Goal: Information Seeking & Learning: Check status

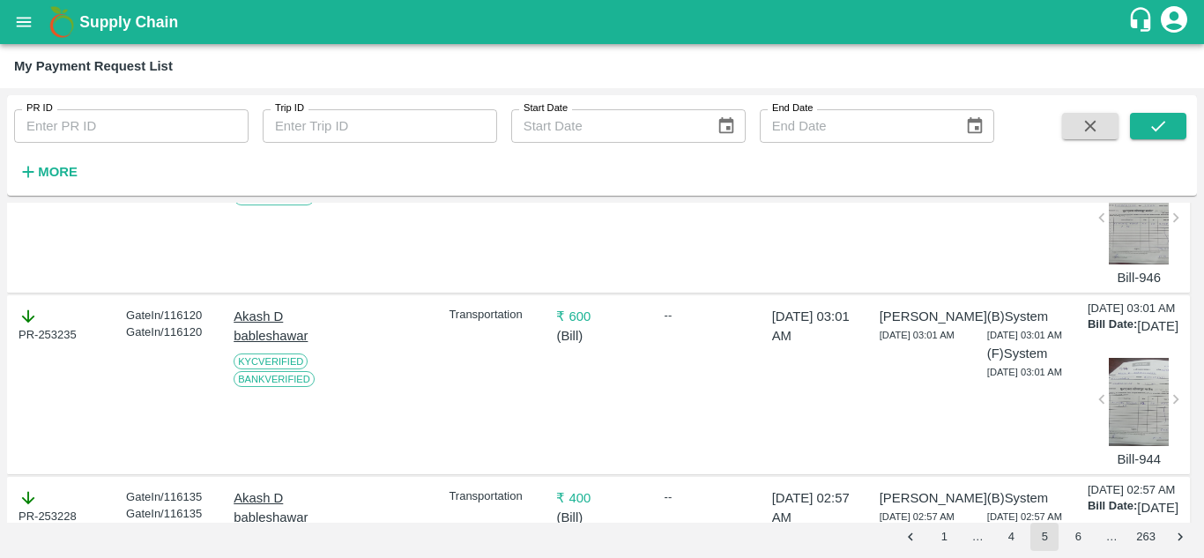
scroll to position [4378, 0]
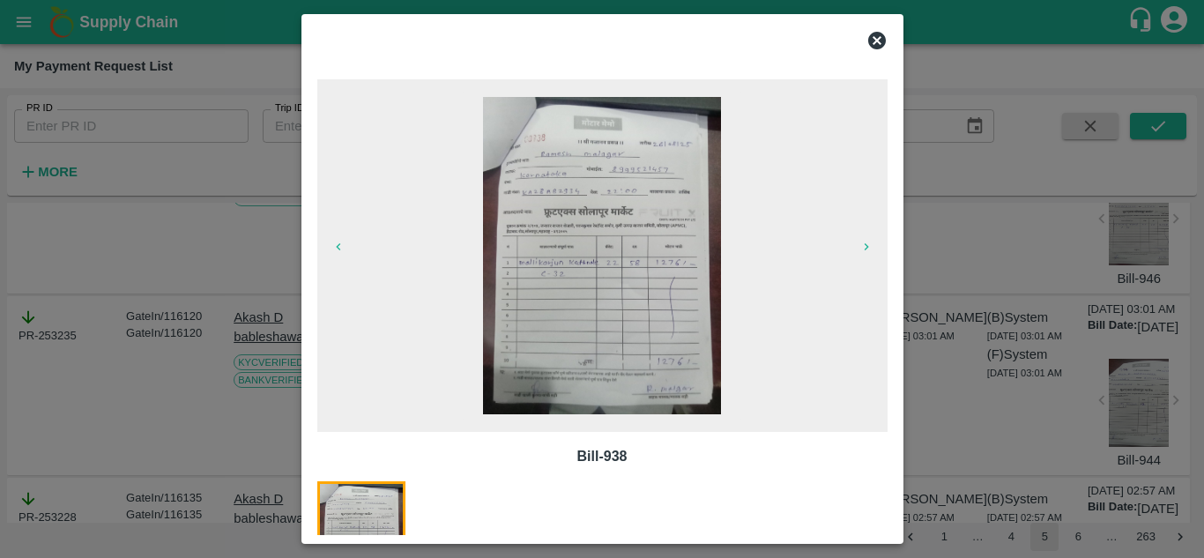
click at [874, 41] on icon at bounding box center [876, 40] width 21 height 21
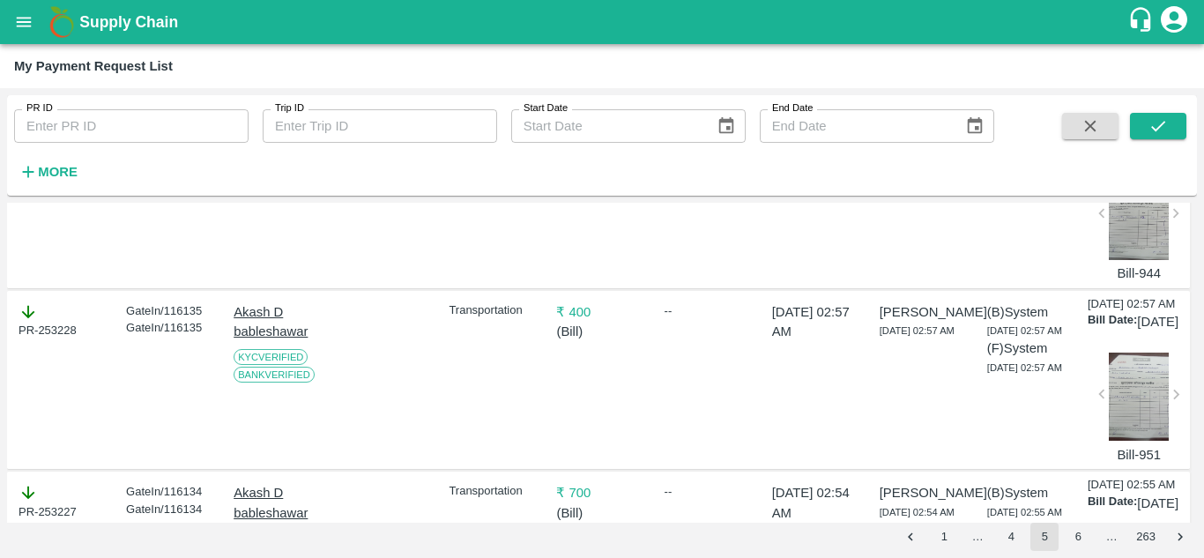
scroll to position [4577, 0]
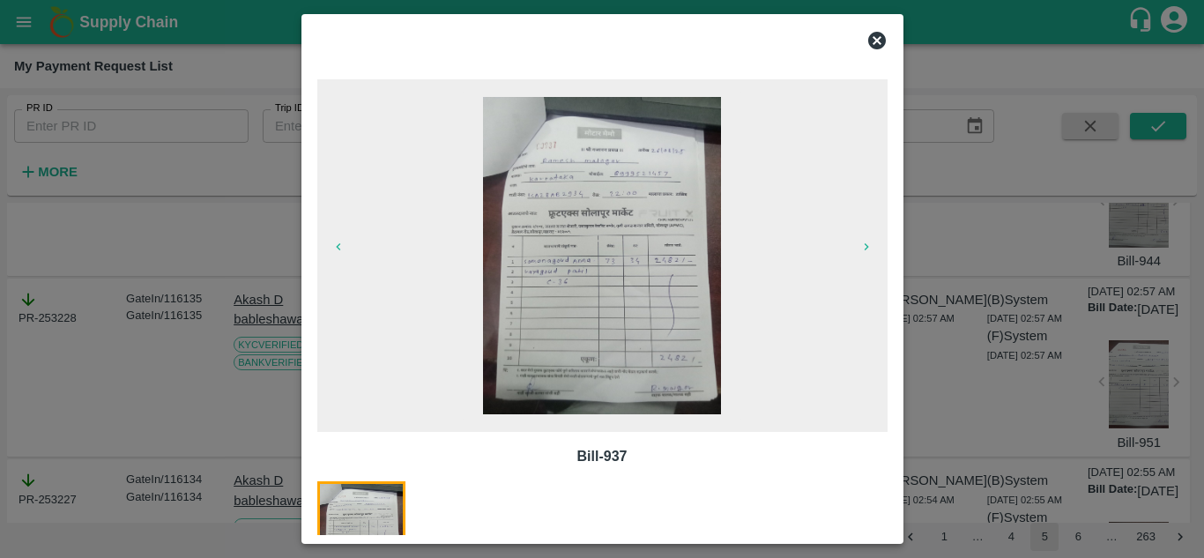
click at [879, 44] on icon at bounding box center [876, 40] width 21 height 21
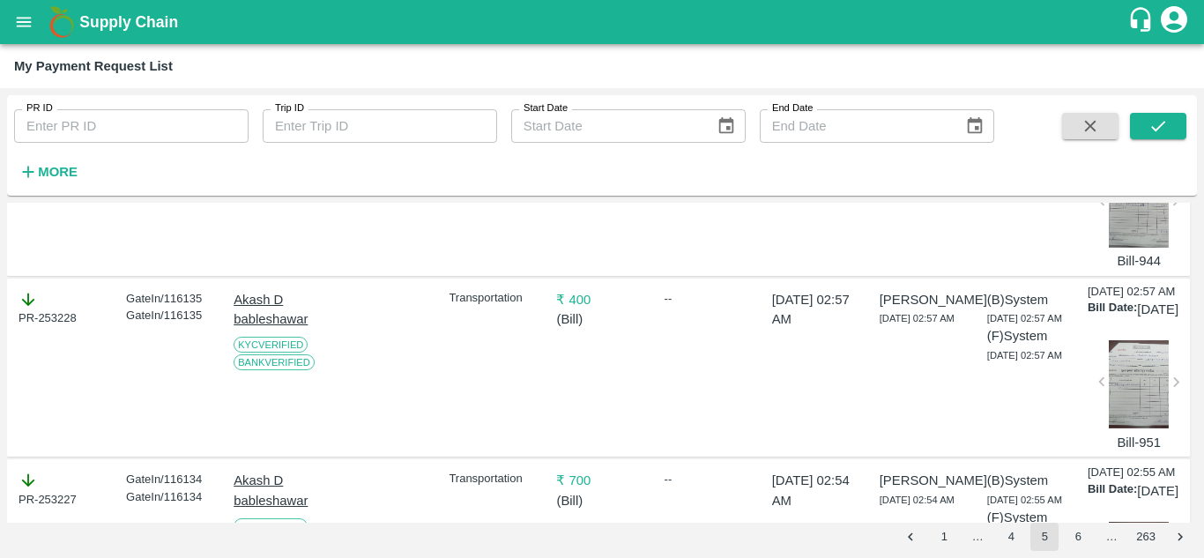
copy div "253240"
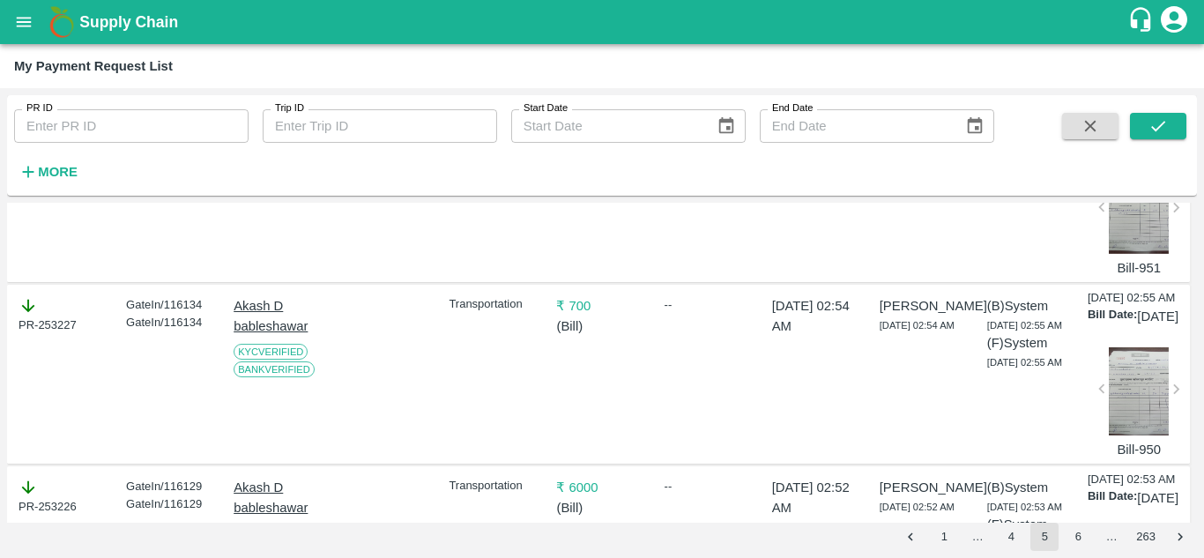
scroll to position [4817, 0]
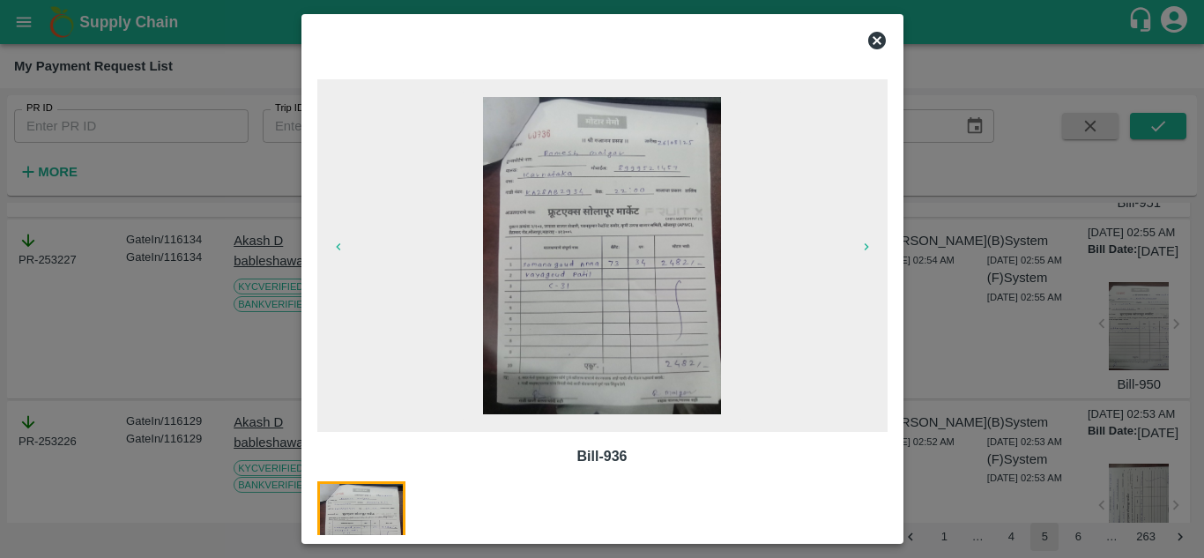
click at [877, 35] on icon at bounding box center [877, 41] width 18 height 18
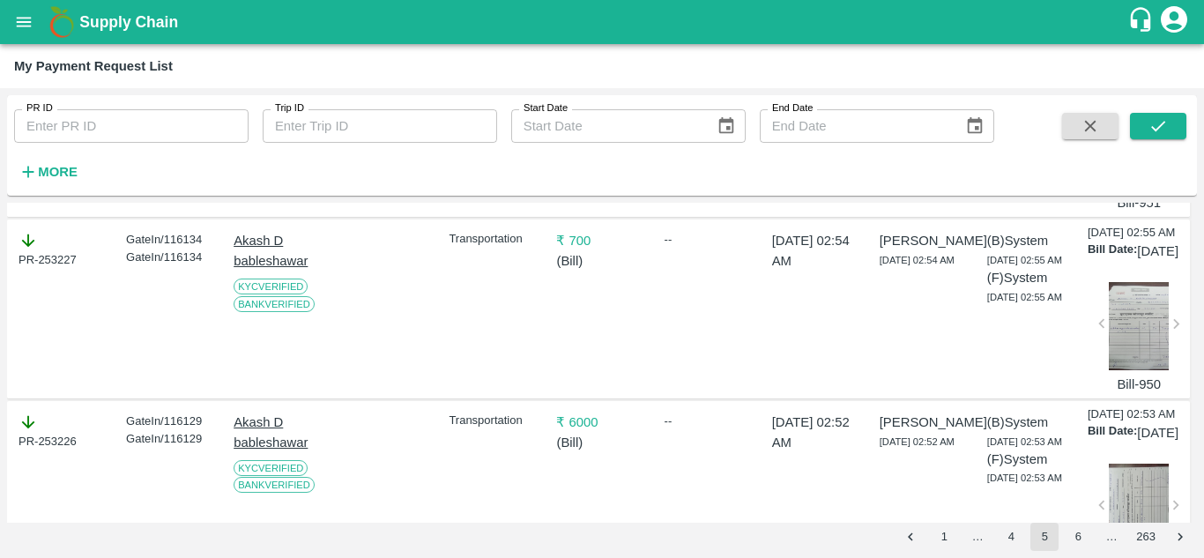
copy div "253239"
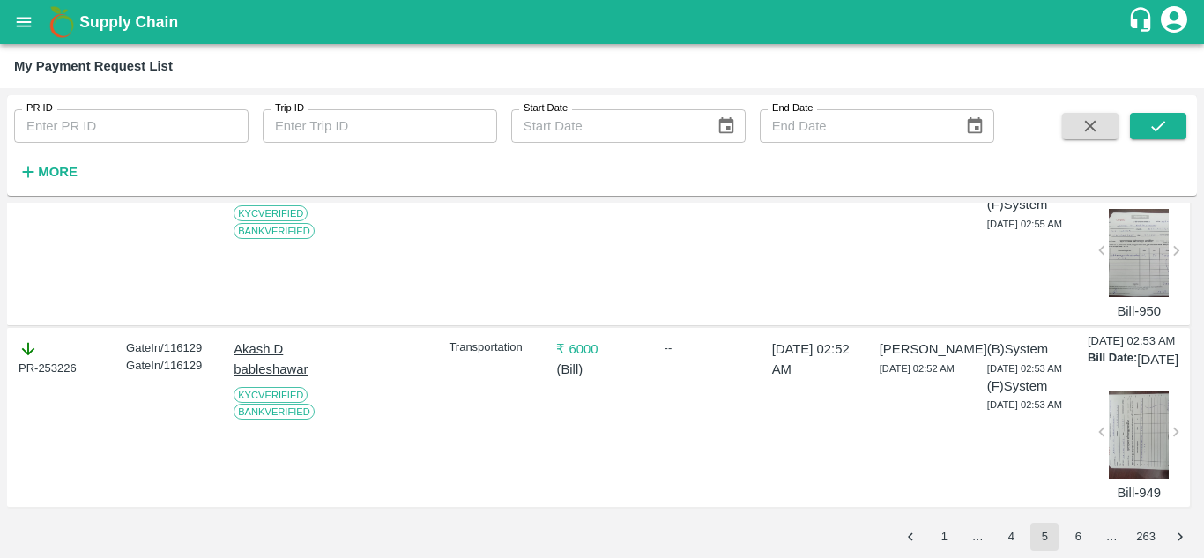
scroll to position [5067, 0]
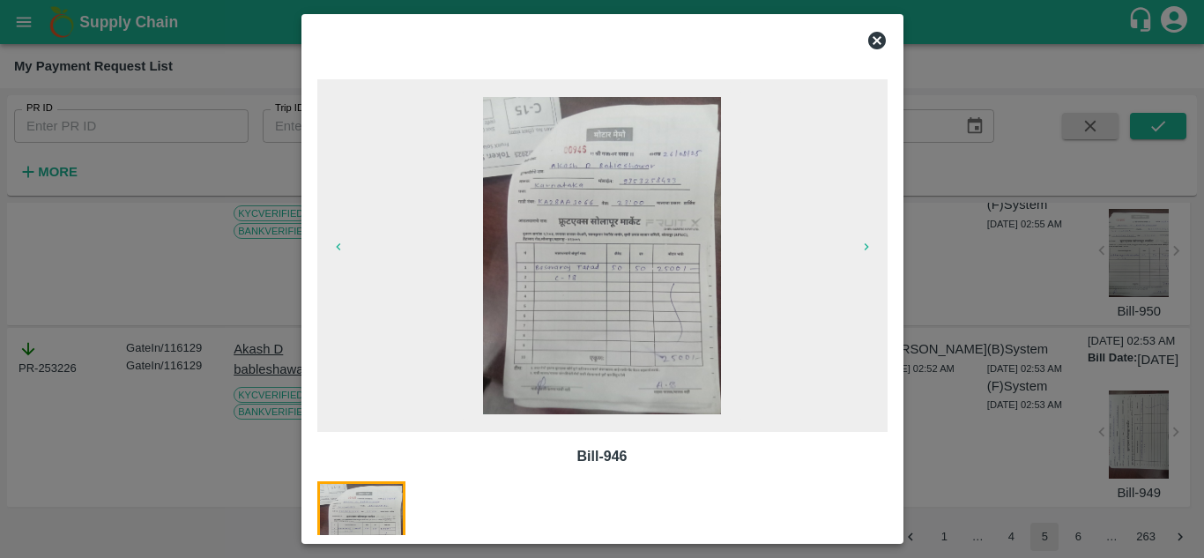
click at [877, 41] on icon at bounding box center [876, 40] width 21 height 21
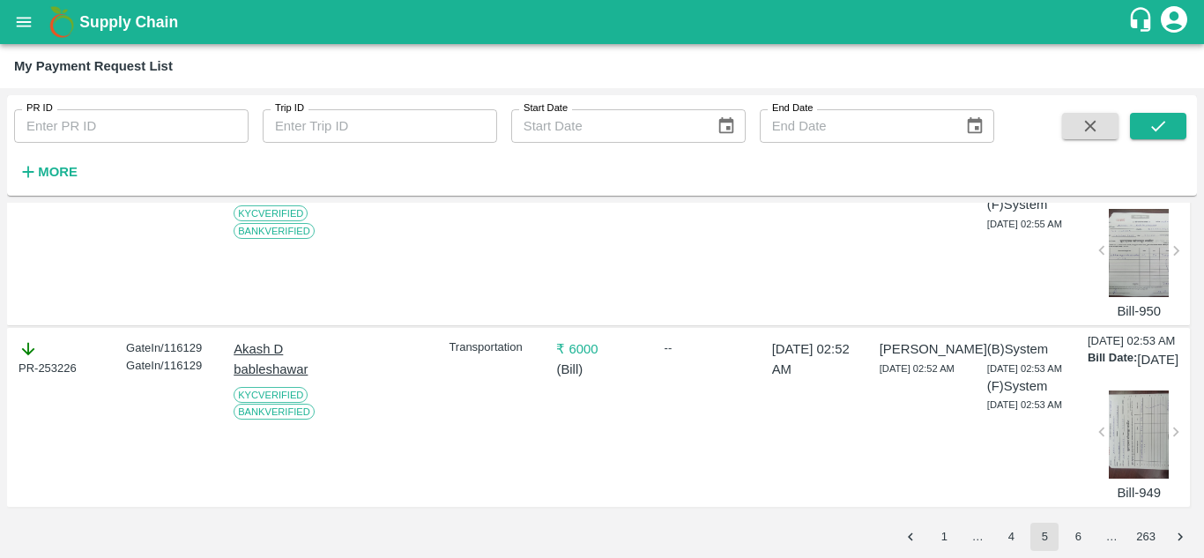
drag, startPoint x: 317, startPoint y: 282, endPoint x: 226, endPoint y: 263, distance: 93.5
copy p "Akash D bableshawar"
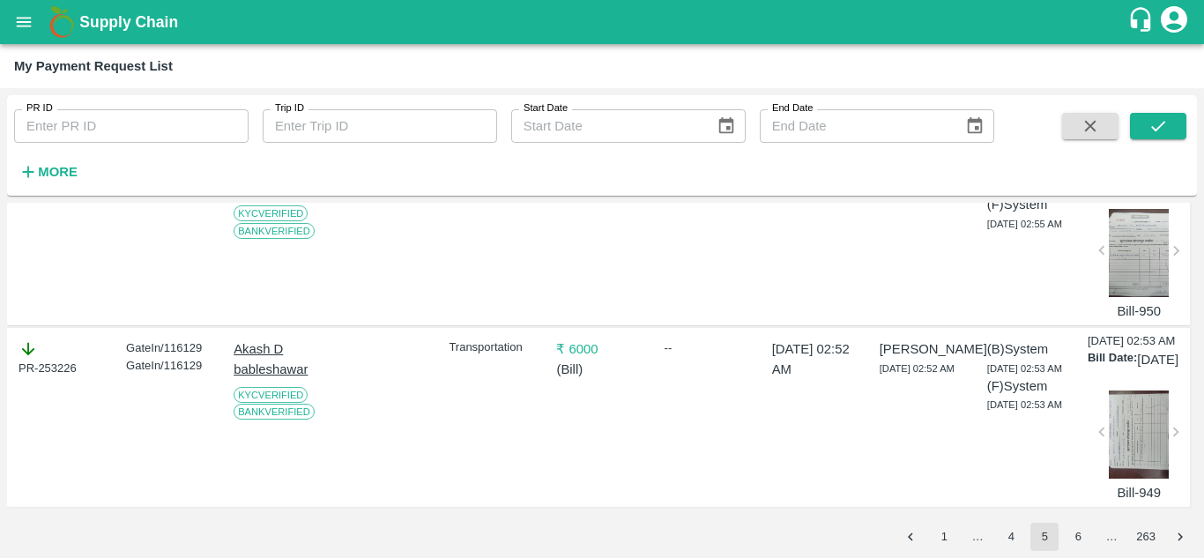
copy div "253236"
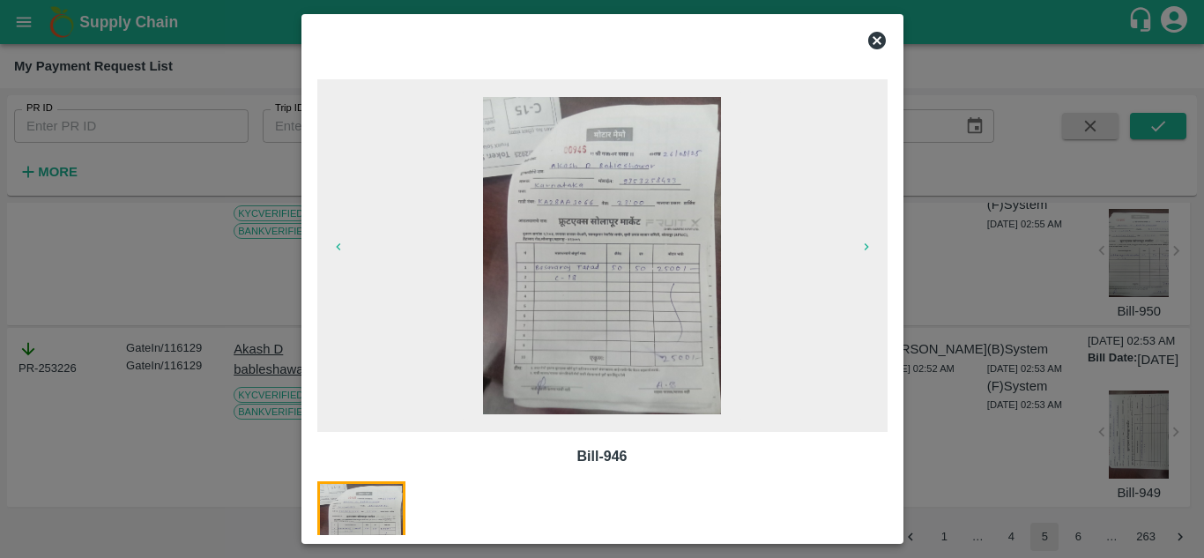
click at [877, 42] on icon at bounding box center [877, 41] width 18 height 18
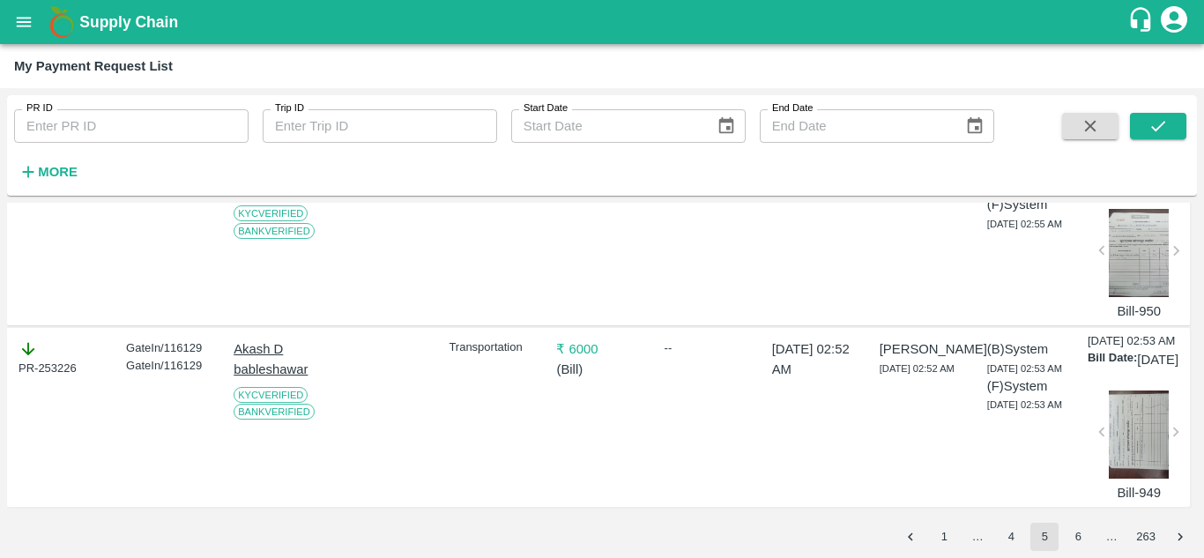
scroll to position [5244, 0]
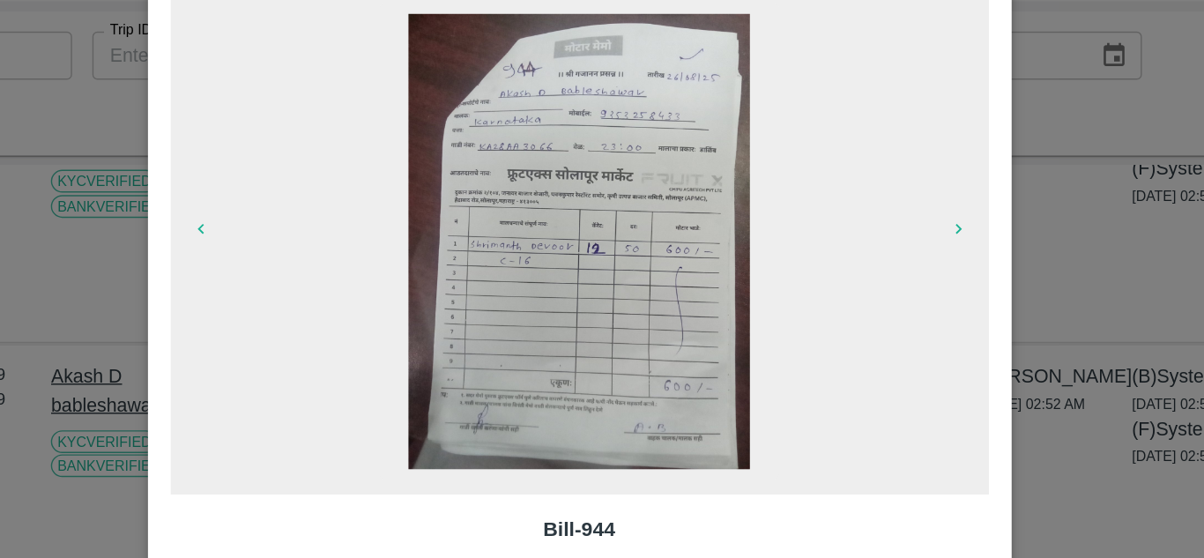
scroll to position [0, 0]
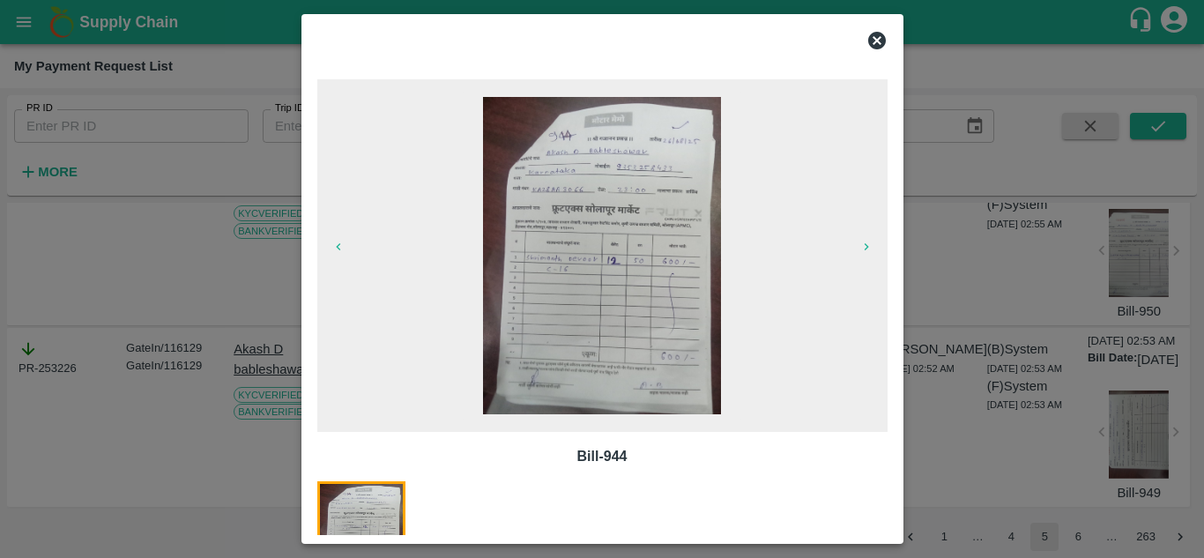
click at [879, 38] on icon at bounding box center [876, 40] width 21 height 21
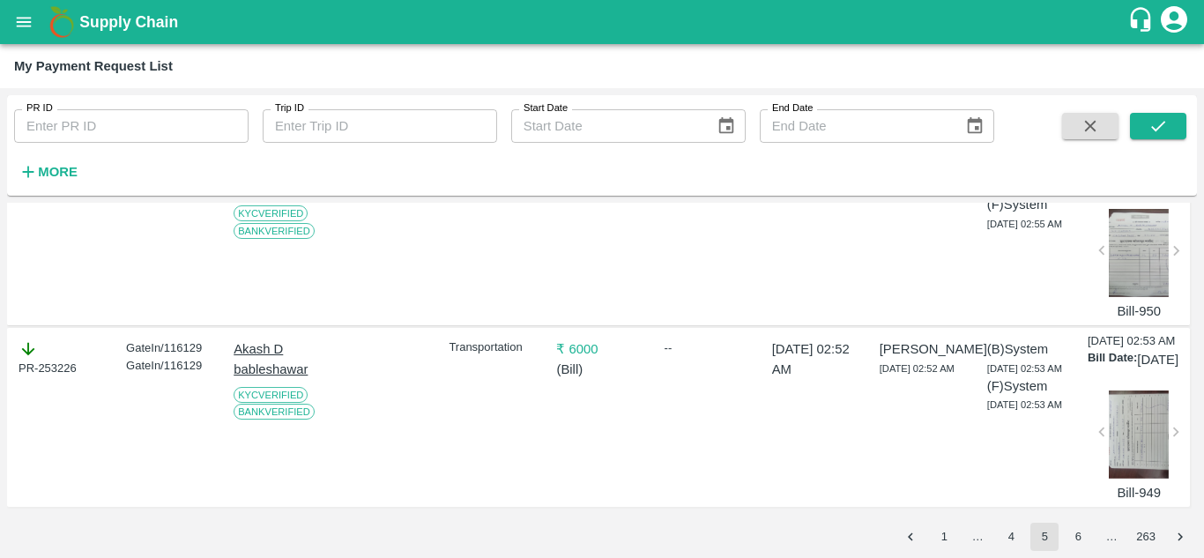
scroll to position [5503, 0]
click at [1140, 115] on div at bounding box center [1139, 71] width 60 height 88
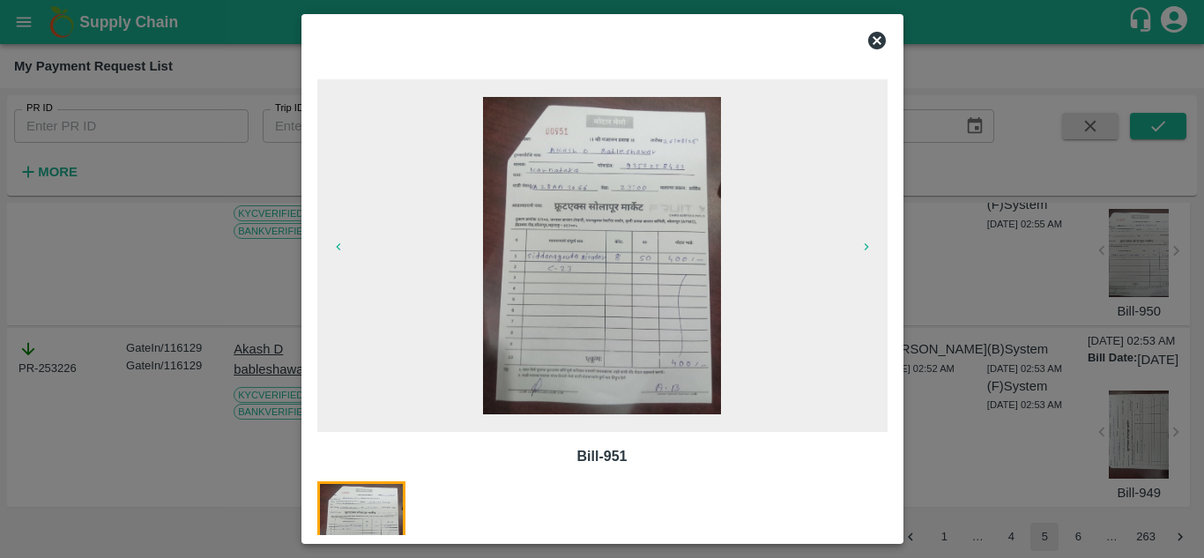
click at [949, 74] on div at bounding box center [602, 279] width 1204 height 558
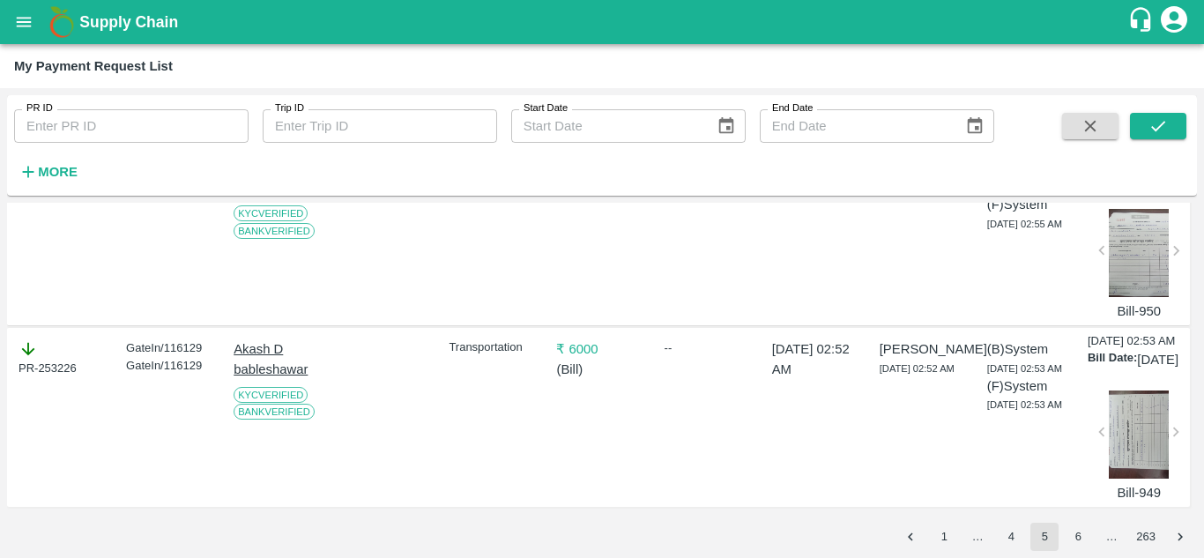
click at [1113, 115] on div at bounding box center [1139, 71] width 60 height 88
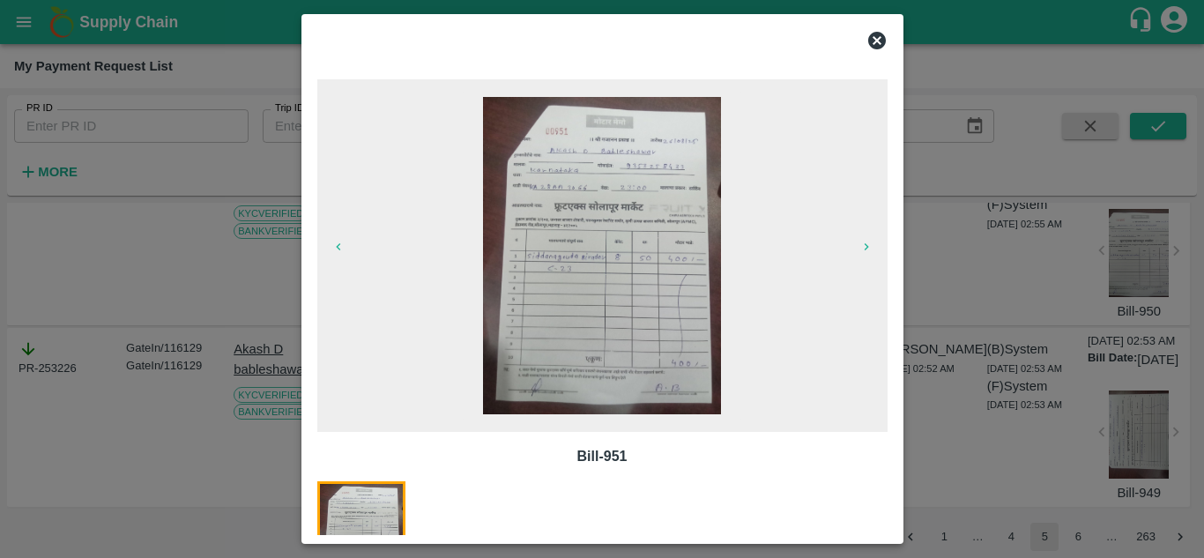
click at [876, 40] on icon at bounding box center [876, 40] width 21 height 21
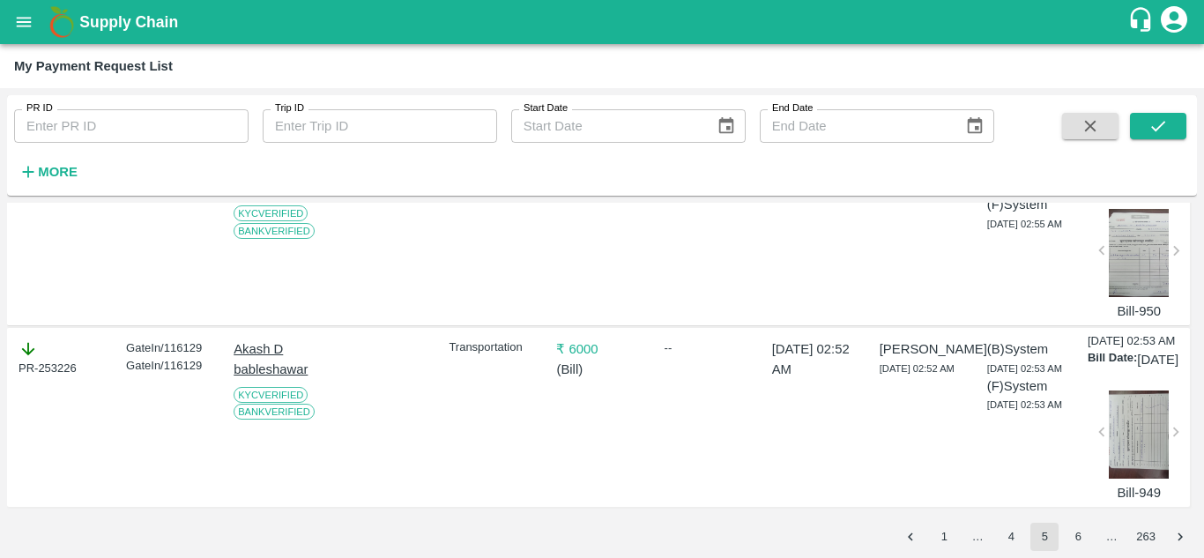
copy div "253228"
click at [391, 140] on div at bounding box center [383, 55] width 98 height 170
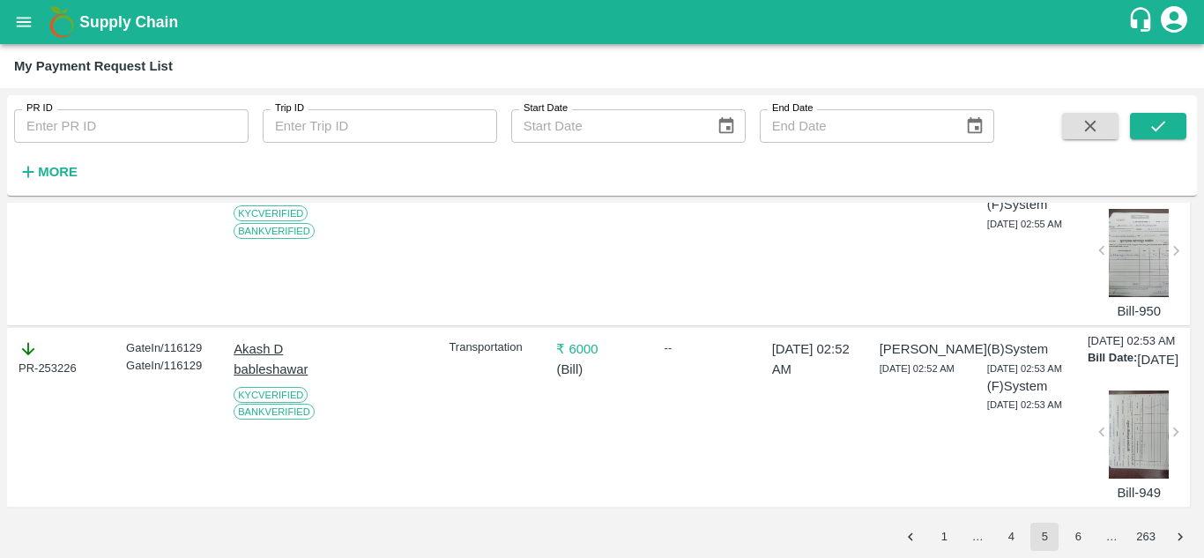
click at [1138, 297] on div at bounding box center [1139, 253] width 60 height 88
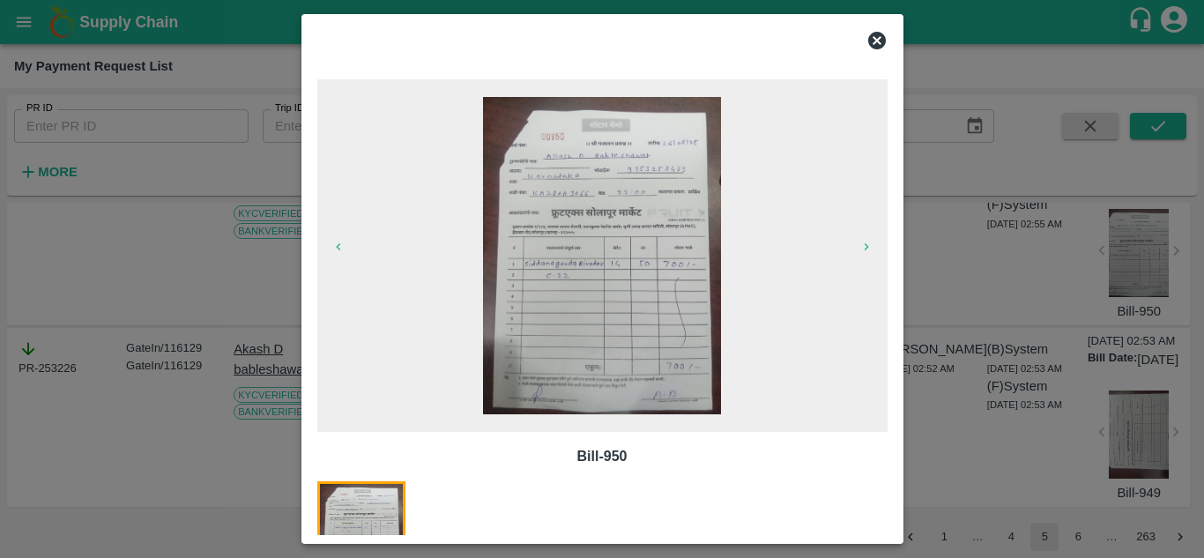
click at [583, 148] on img at bounding box center [602, 255] width 238 height 317
